Goal: Navigation & Orientation: Find specific page/section

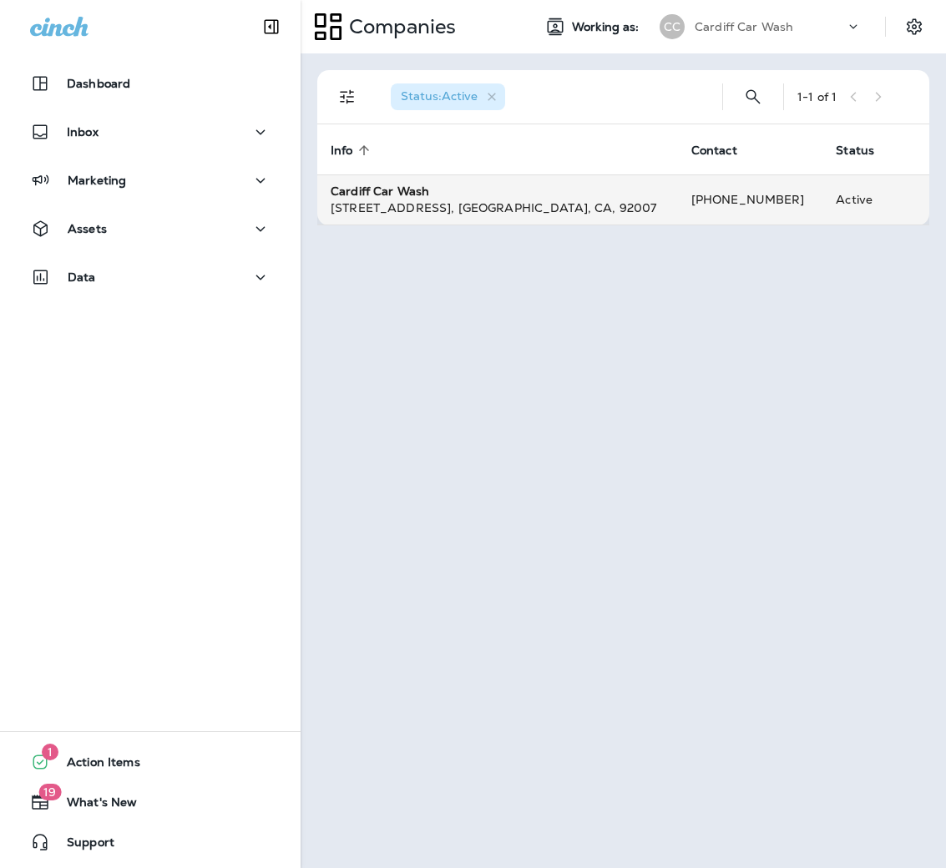
click at [391, 193] on strong "Cardiff Car Wash" at bounding box center [380, 191] width 99 height 15
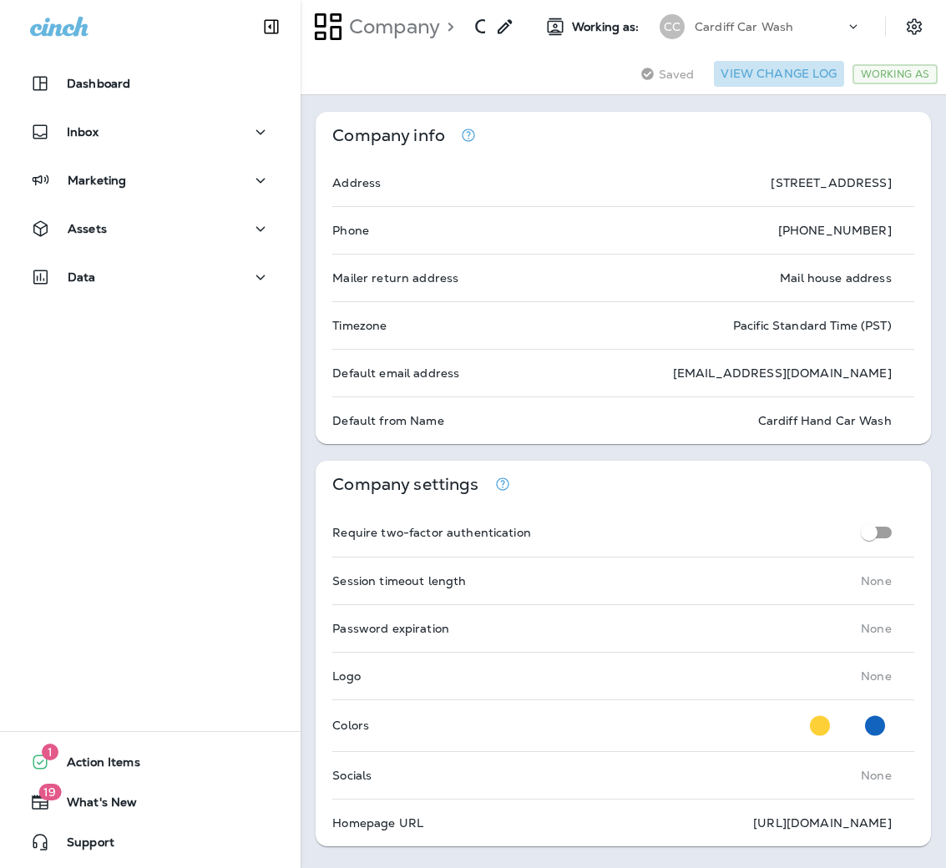
click at [798, 72] on button "View Change Log" at bounding box center [778, 74] width 129 height 26
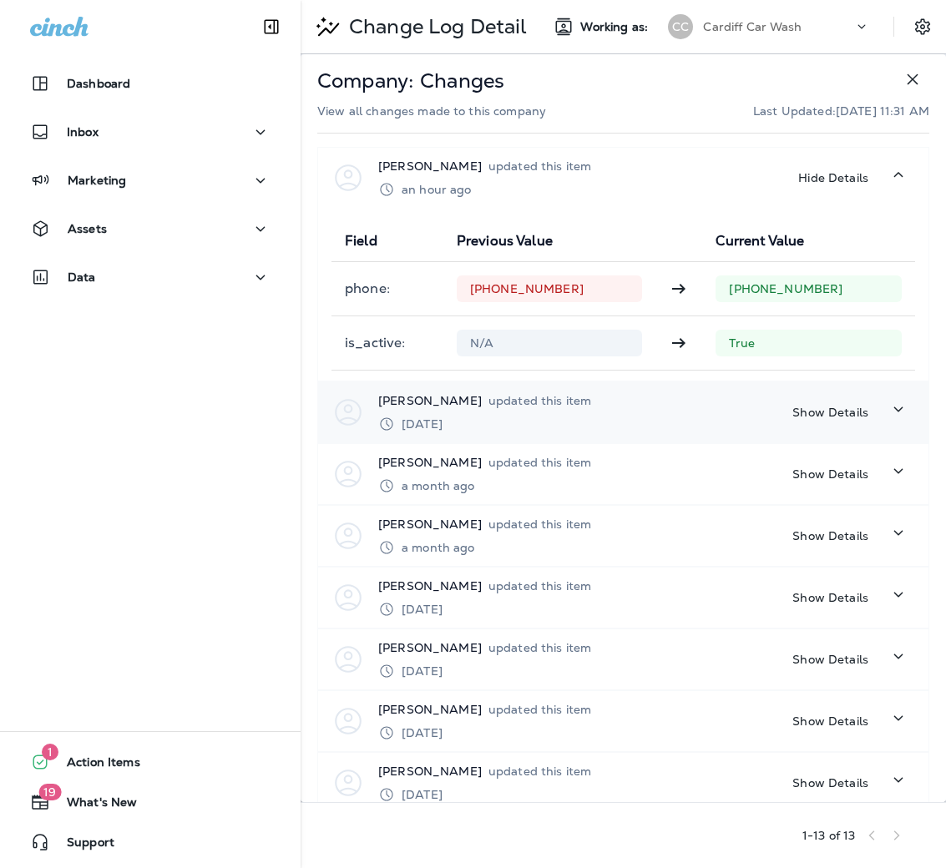
click at [816, 406] on p "Show Details" at bounding box center [830, 412] width 76 height 13
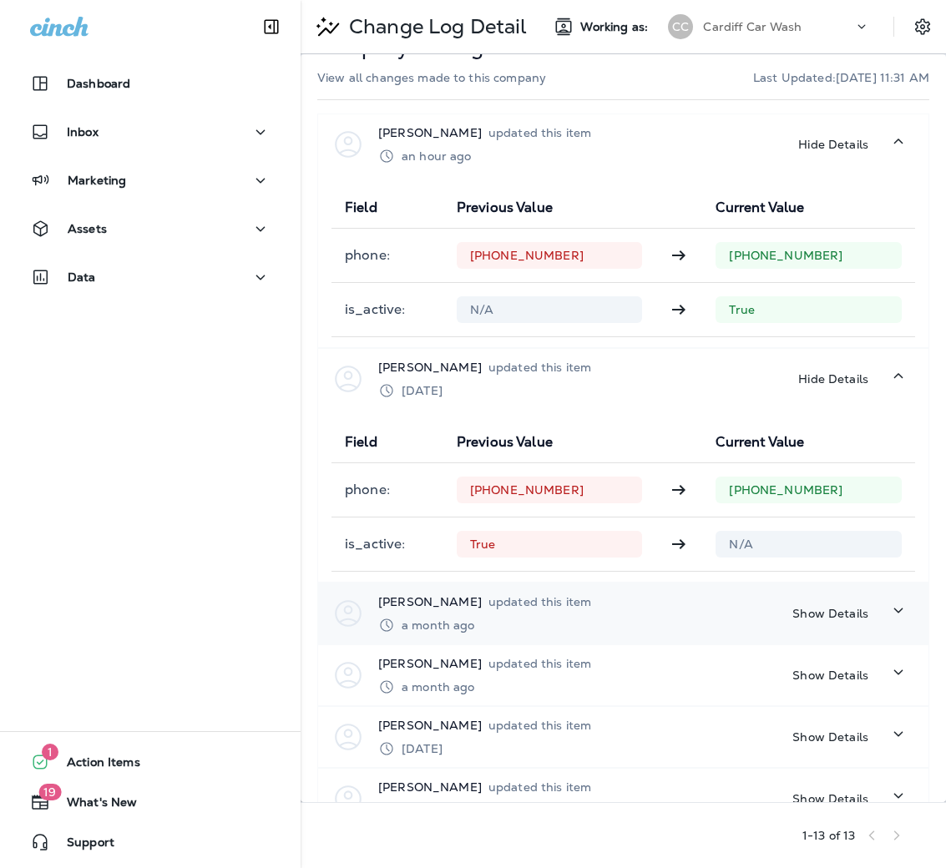
scroll to position [34, 0]
click at [837, 616] on p "Show Details" at bounding box center [830, 612] width 76 height 13
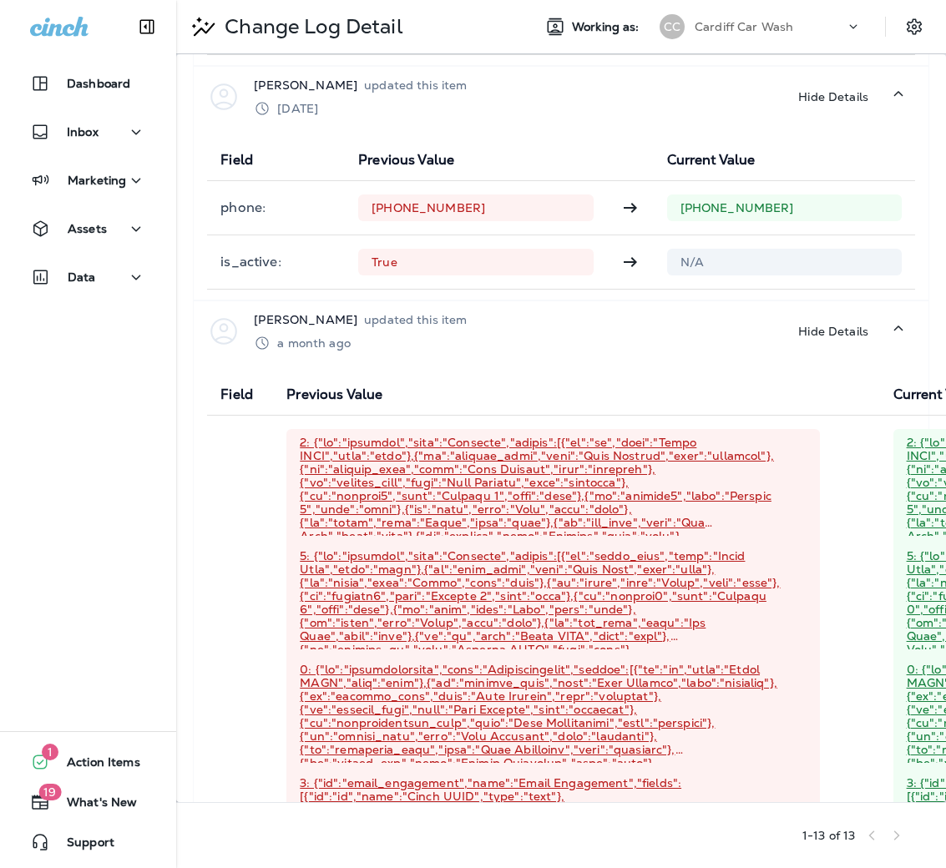
scroll to position [0, 0]
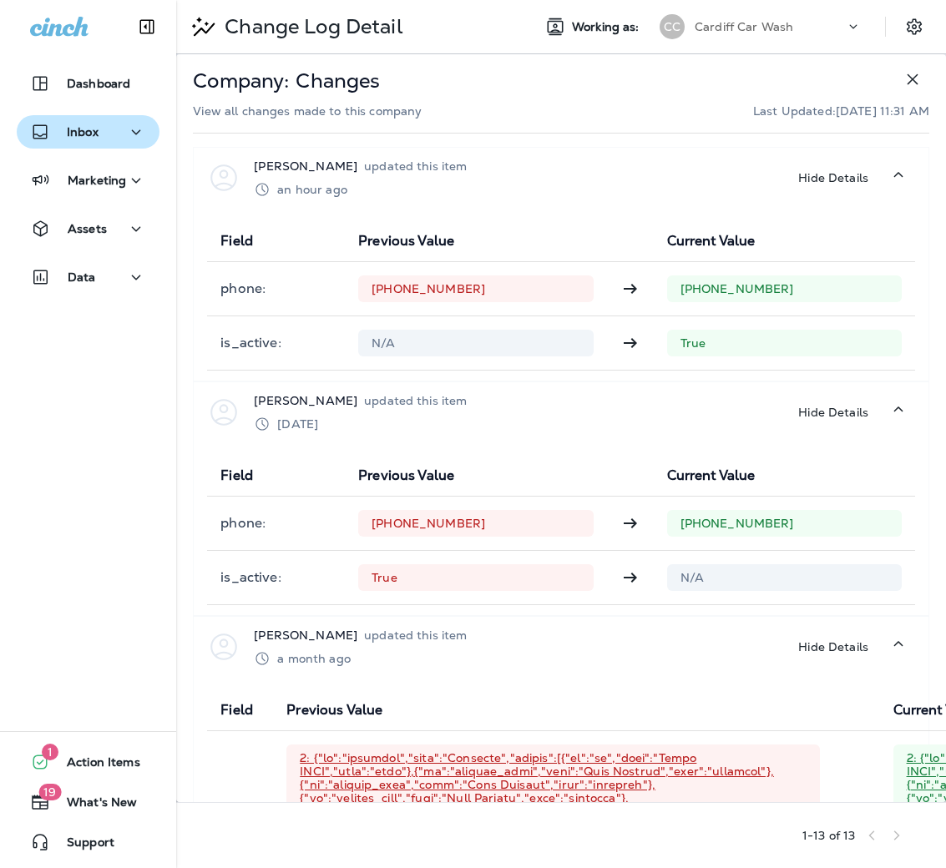
click at [104, 138] on div "Inbox" at bounding box center [88, 132] width 116 height 21
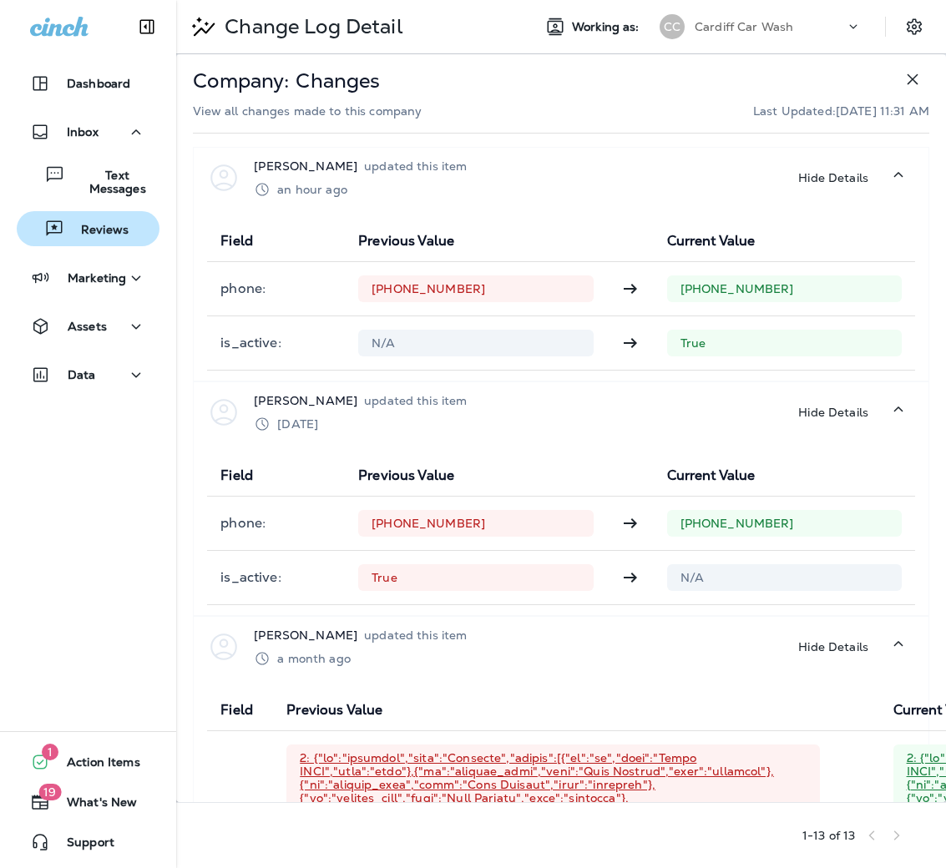
click at [99, 230] on p "Reviews" at bounding box center [96, 231] width 64 height 16
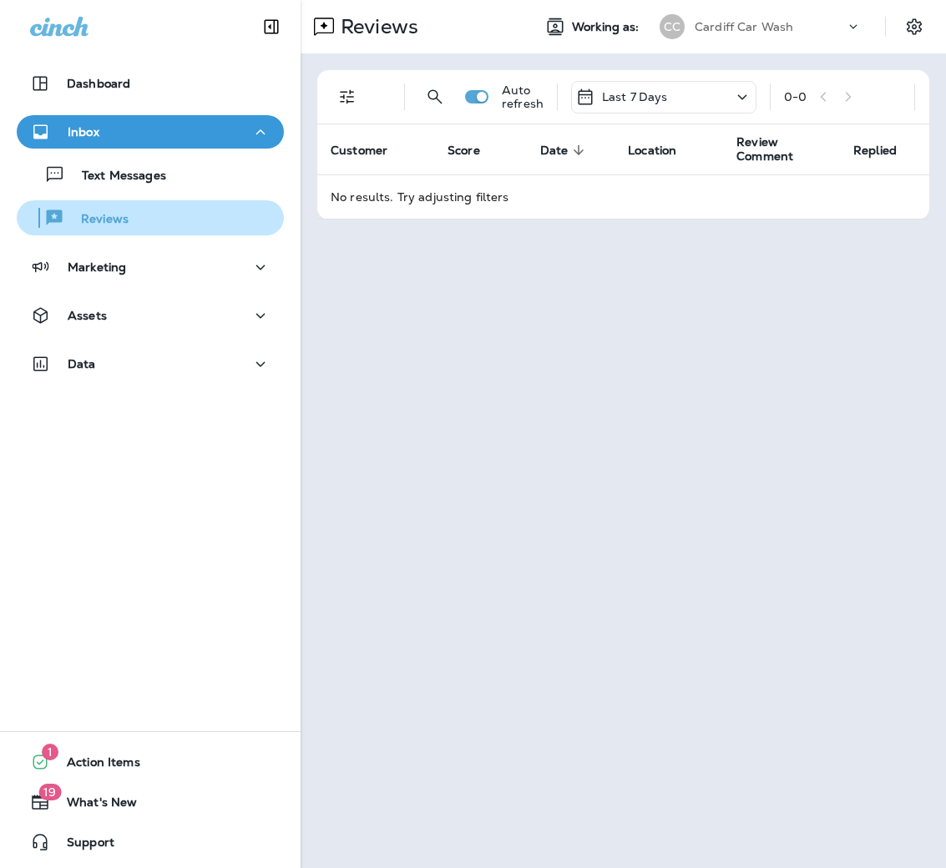
click at [114, 233] on button "Reviews" at bounding box center [150, 217] width 267 height 35
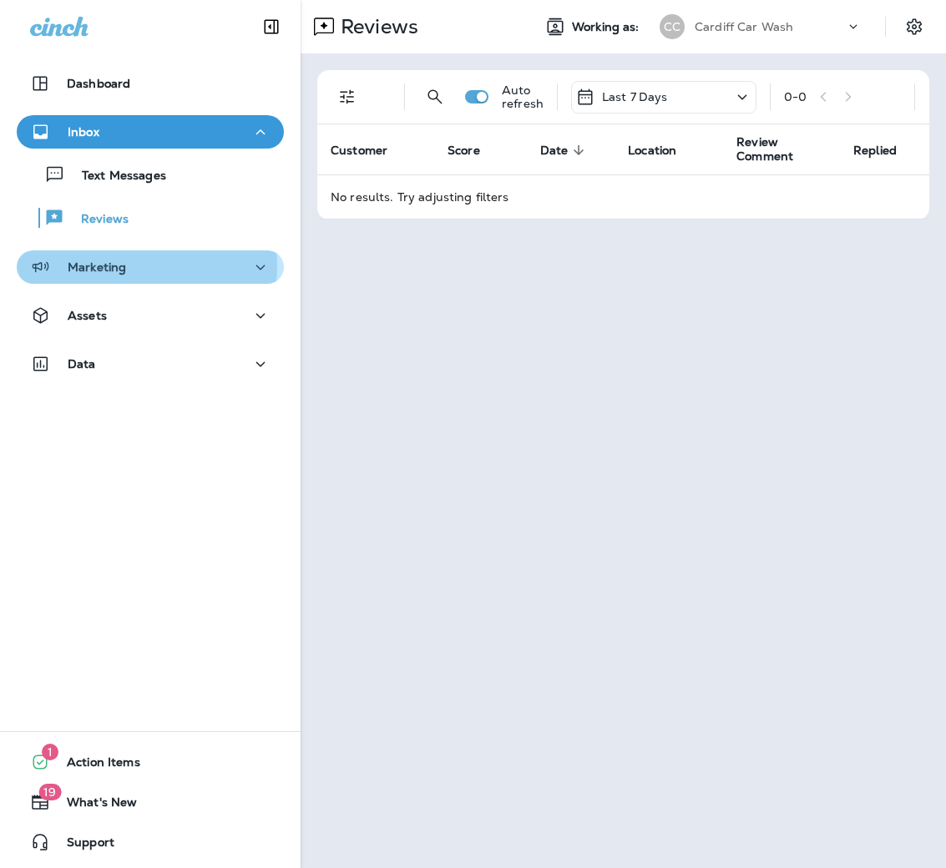
click at [129, 266] on div "Marketing" at bounding box center [150, 267] width 240 height 21
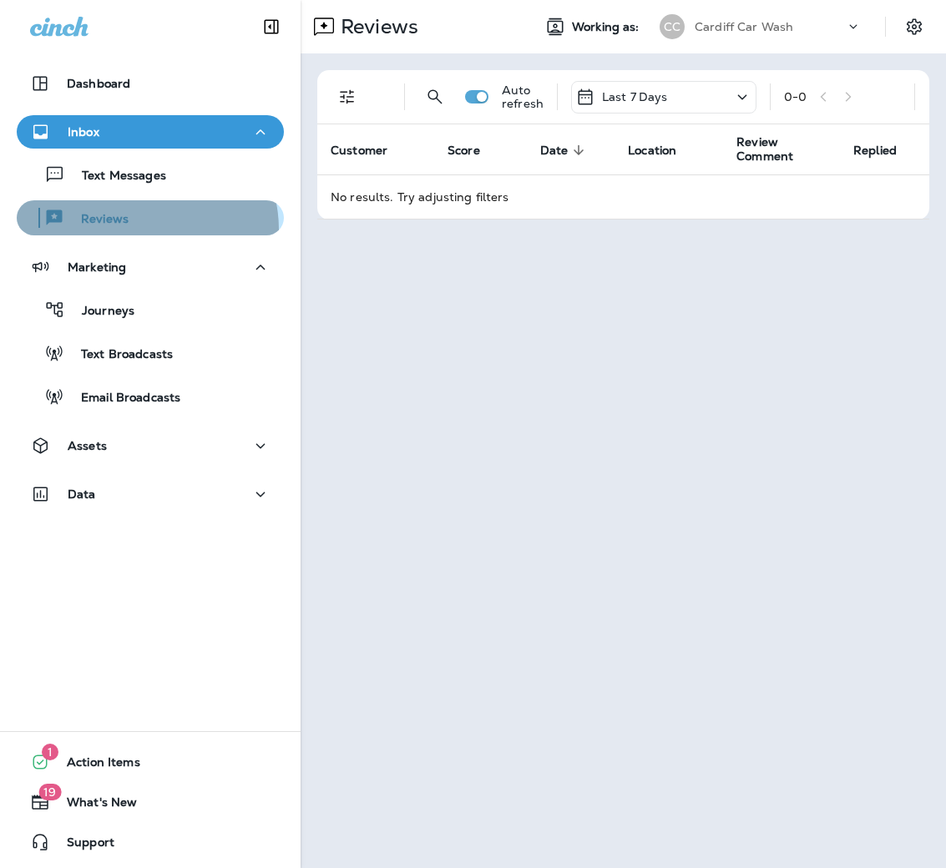
click at [141, 230] on div "Reviews" at bounding box center [150, 217] width 254 height 25
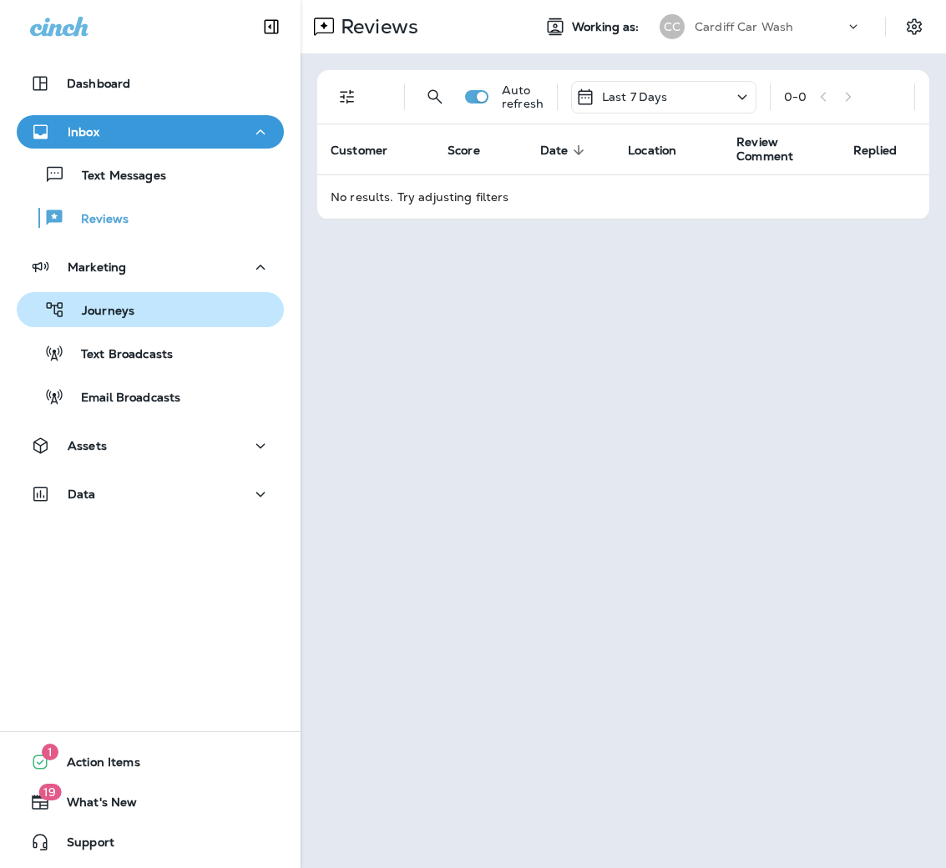
click at [148, 306] on div "Journeys" at bounding box center [150, 309] width 254 height 25
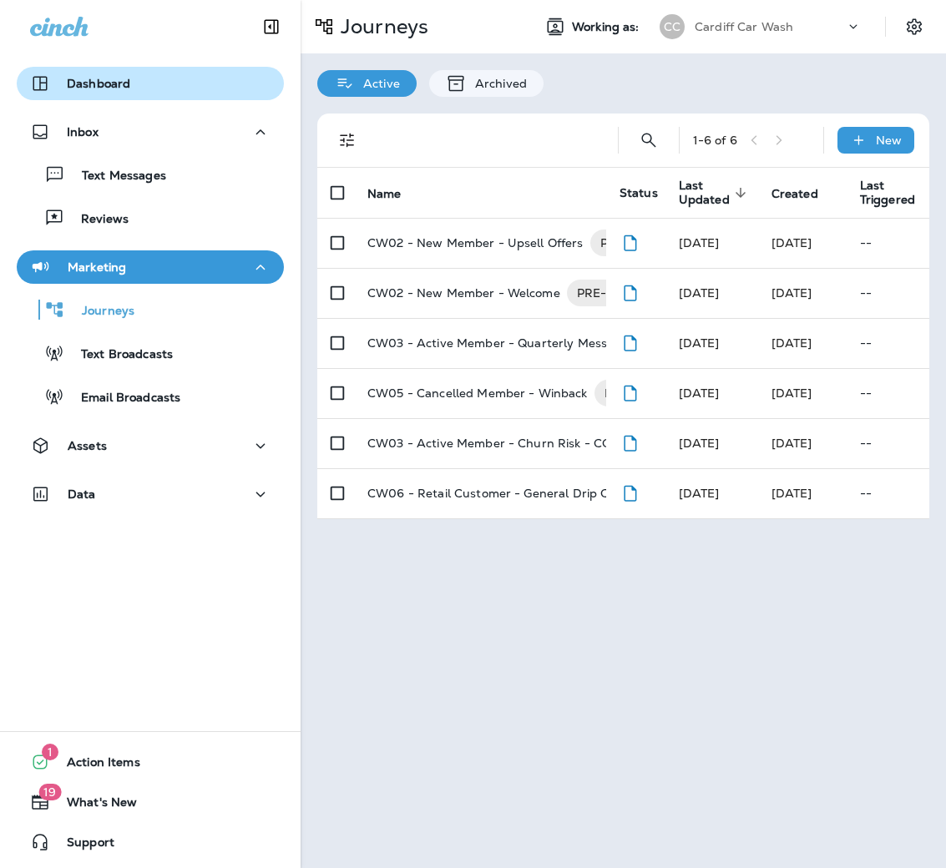
click at [143, 86] on div "Dashboard" at bounding box center [150, 83] width 240 height 20
